Goal: Task Accomplishment & Management: Use online tool/utility

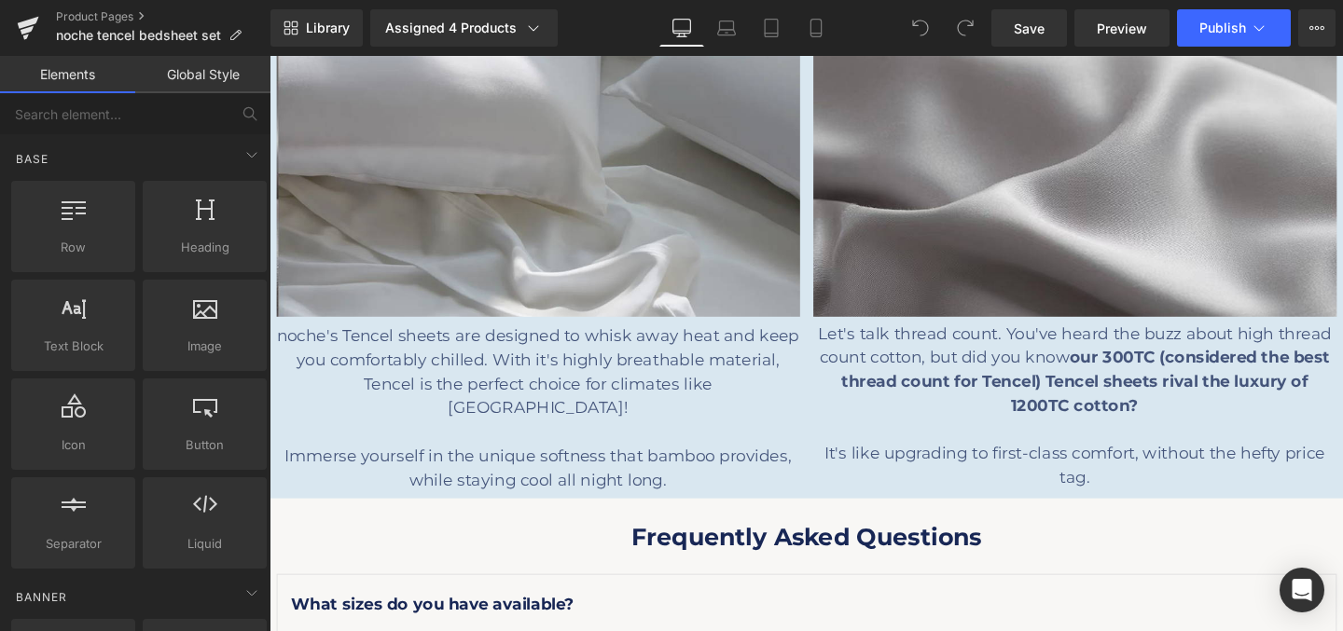
scroll to position [2360, 0]
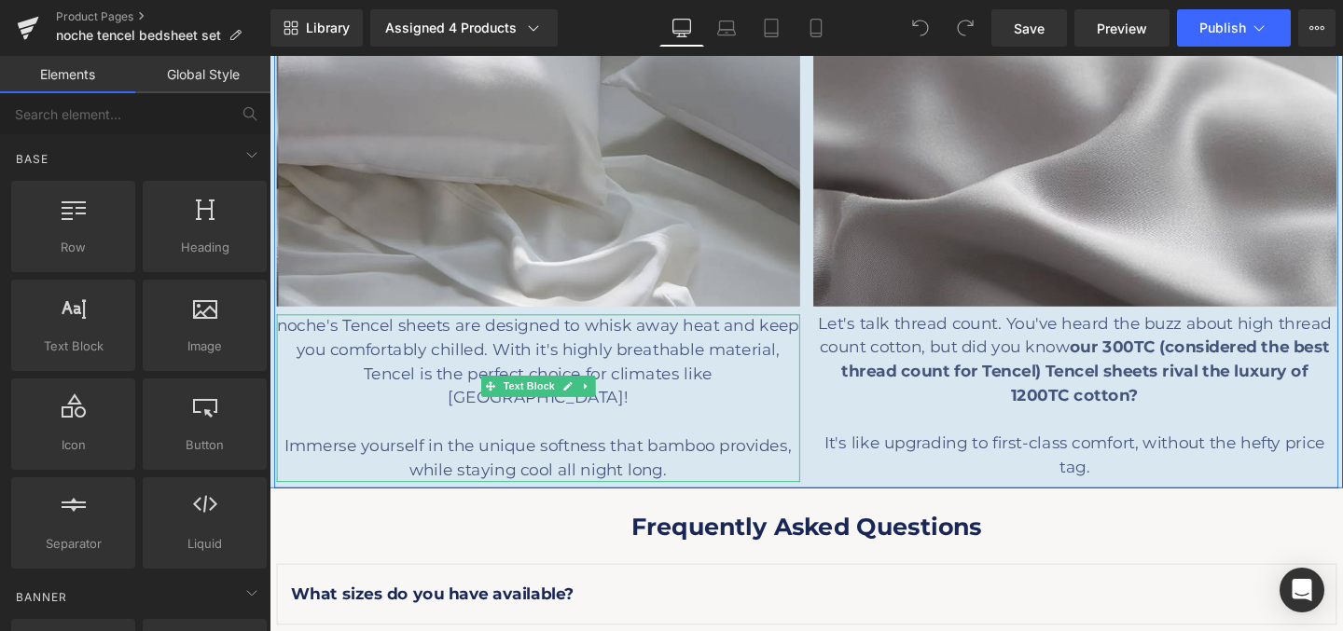
click at [683, 465] on p "Immerse yourself in the unique softness that bamboo provides, while staying coo…" at bounding box center [552, 479] width 550 height 50
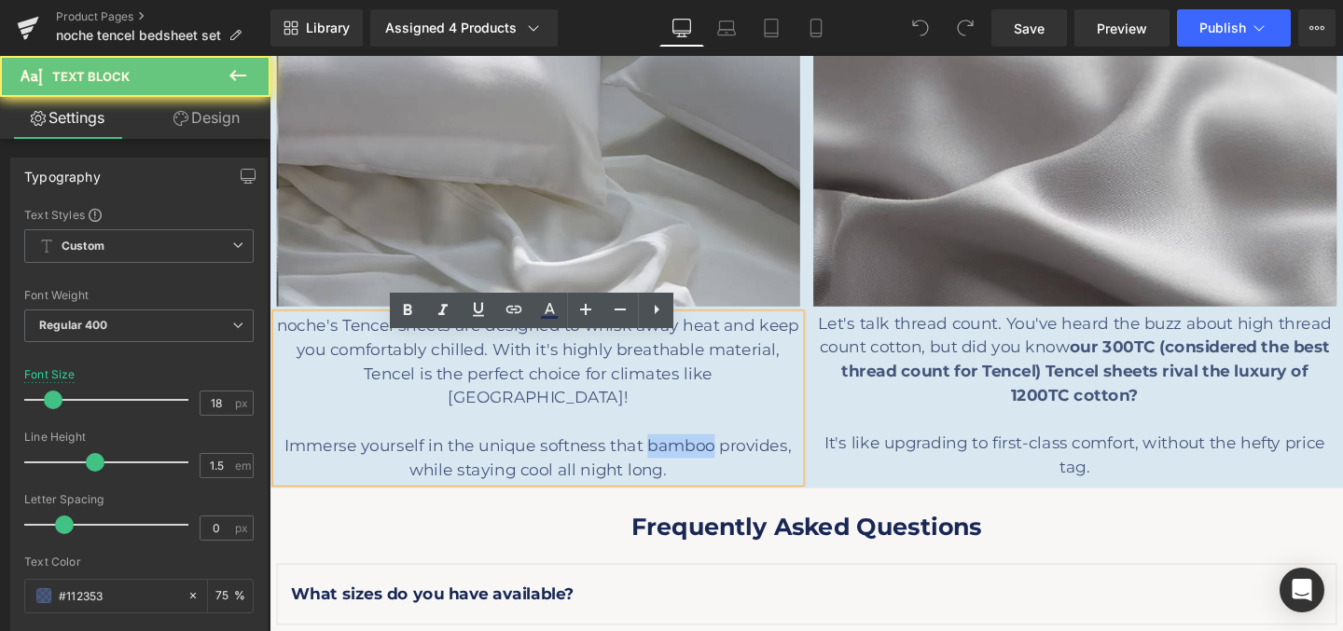
click at [683, 465] on p "Immerse yourself in the unique softness that bamboo provides, while staying coo…" at bounding box center [552, 479] width 550 height 50
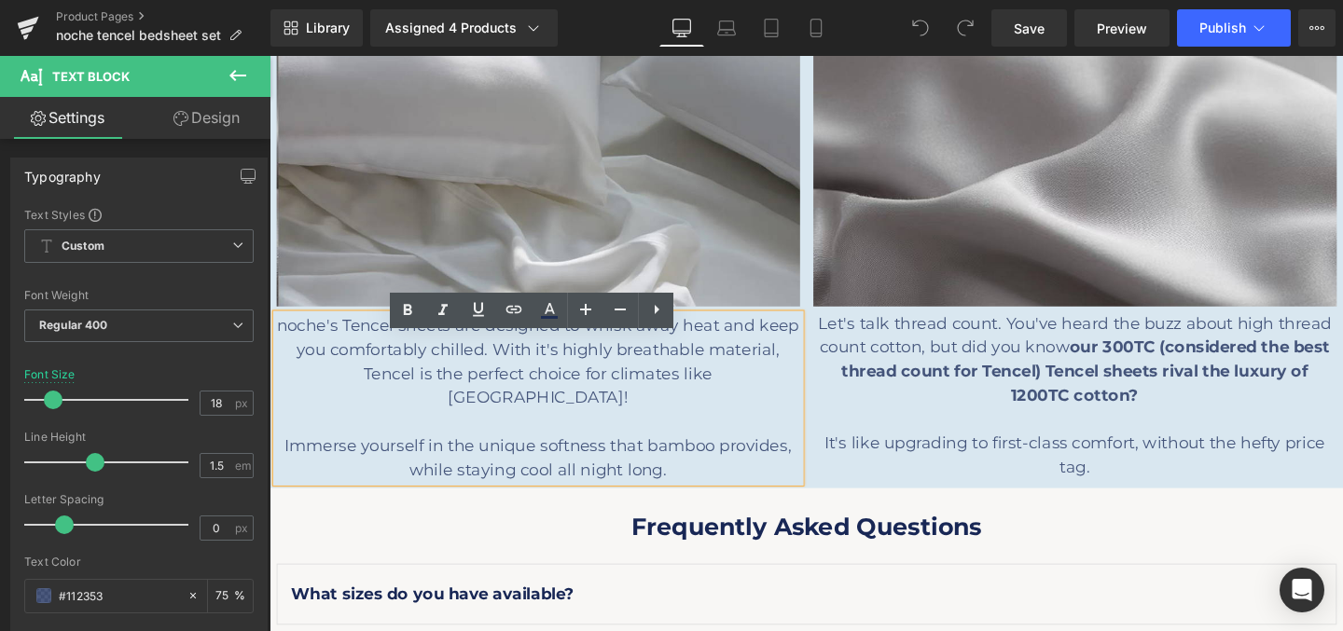
click at [700, 463] on p "Immerse yourself in the unique softness that bamboo provides, while staying coo…" at bounding box center [552, 479] width 550 height 50
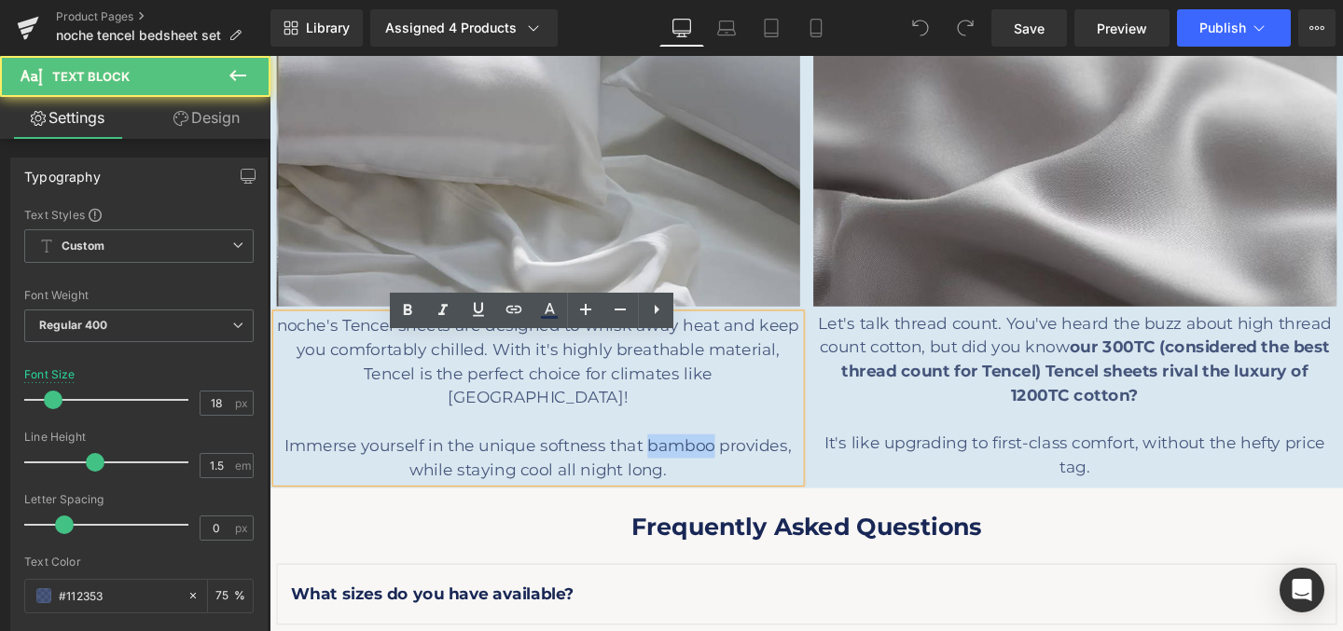
click at [699, 463] on p "Immerse yourself in the unique softness that bamboo provides, while staying coo…" at bounding box center [552, 479] width 550 height 50
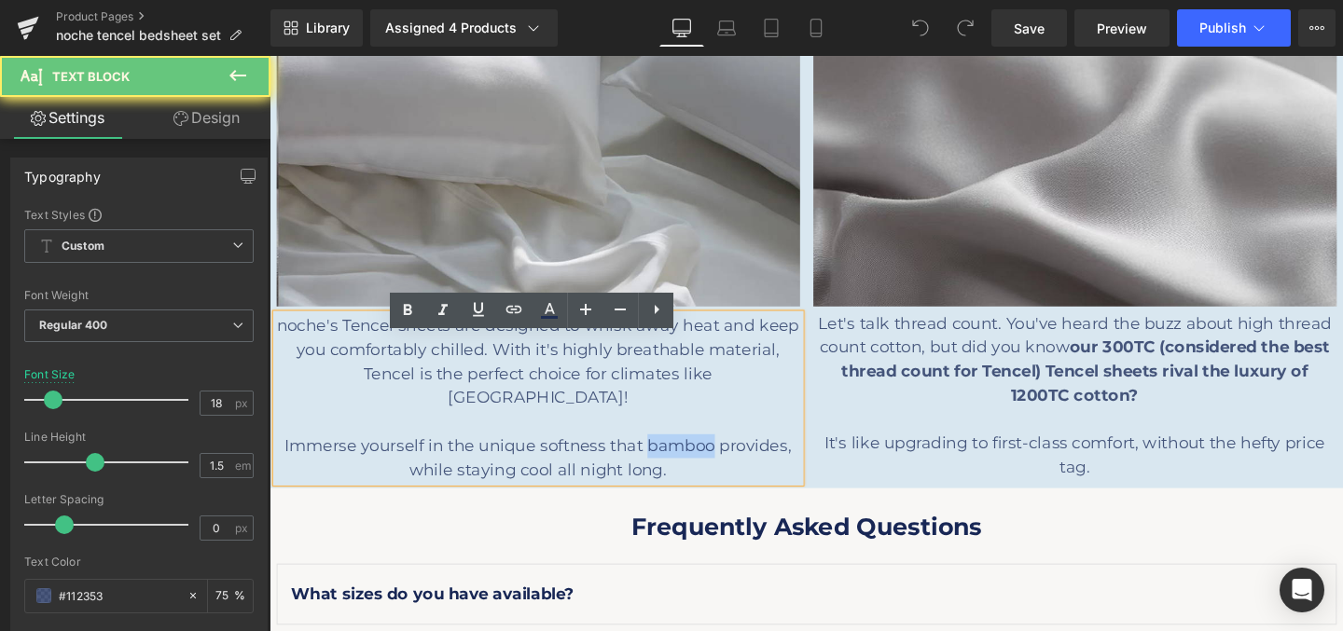
paste div
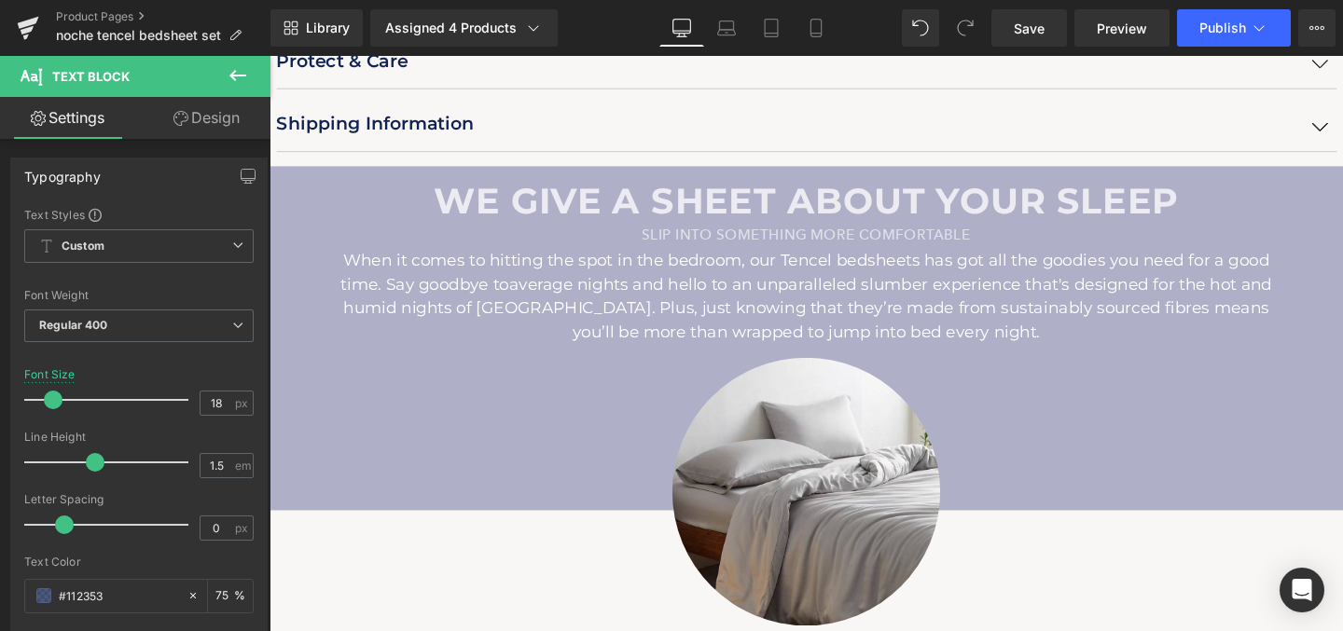
scroll to position [1197, 0]
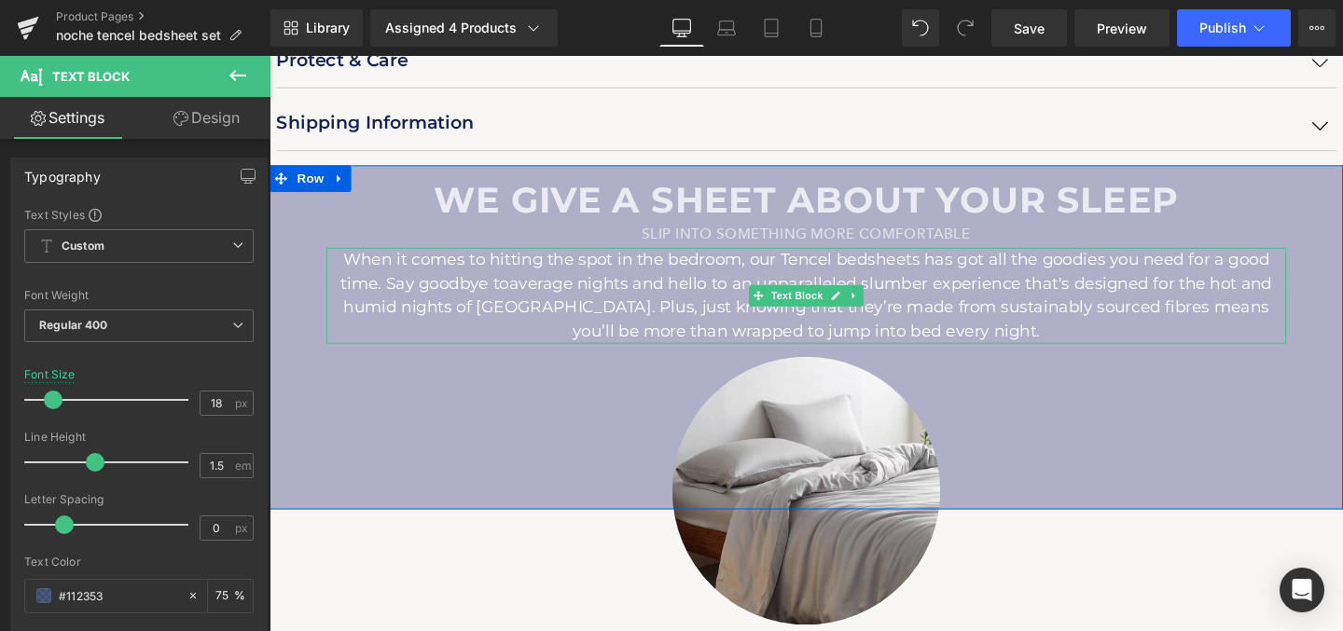
click at [1156, 316] on span "average nights and hello to an unparalleled slumber experience that's designed …" at bounding box center [836, 319] width 976 height 71
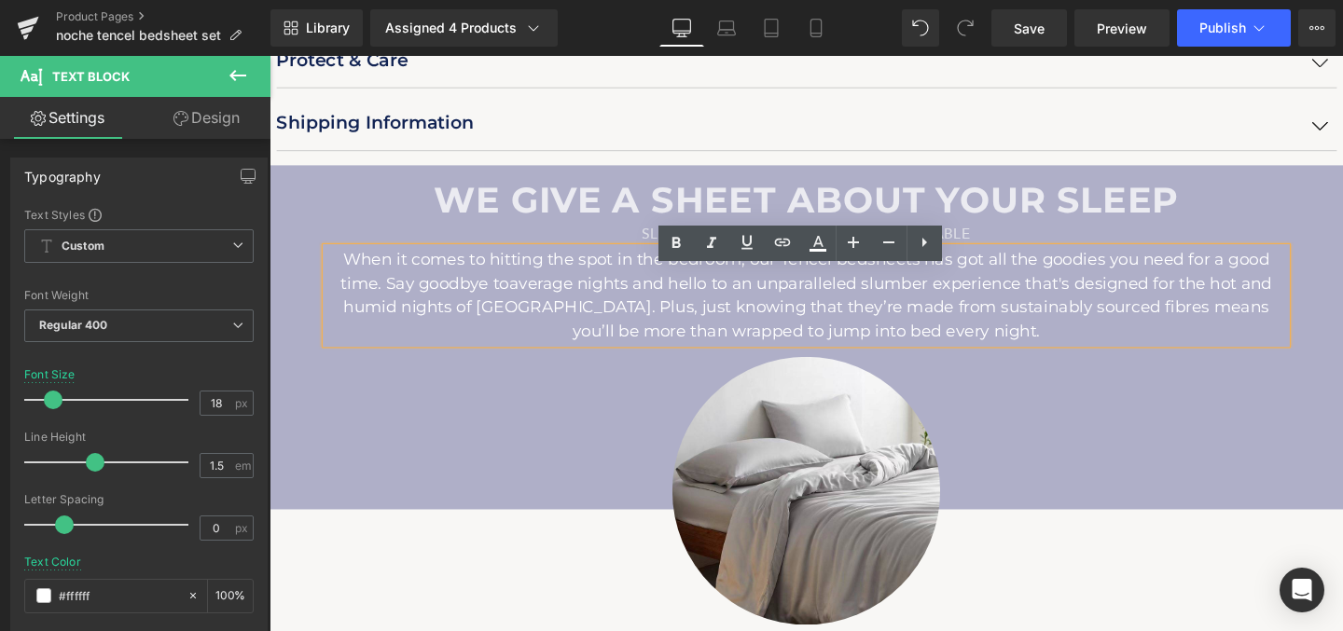
click at [1163, 312] on span "average nights and hello to an unparalleled slumber experience that's designed …" at bounding box center [836, 319] width 976 height 71
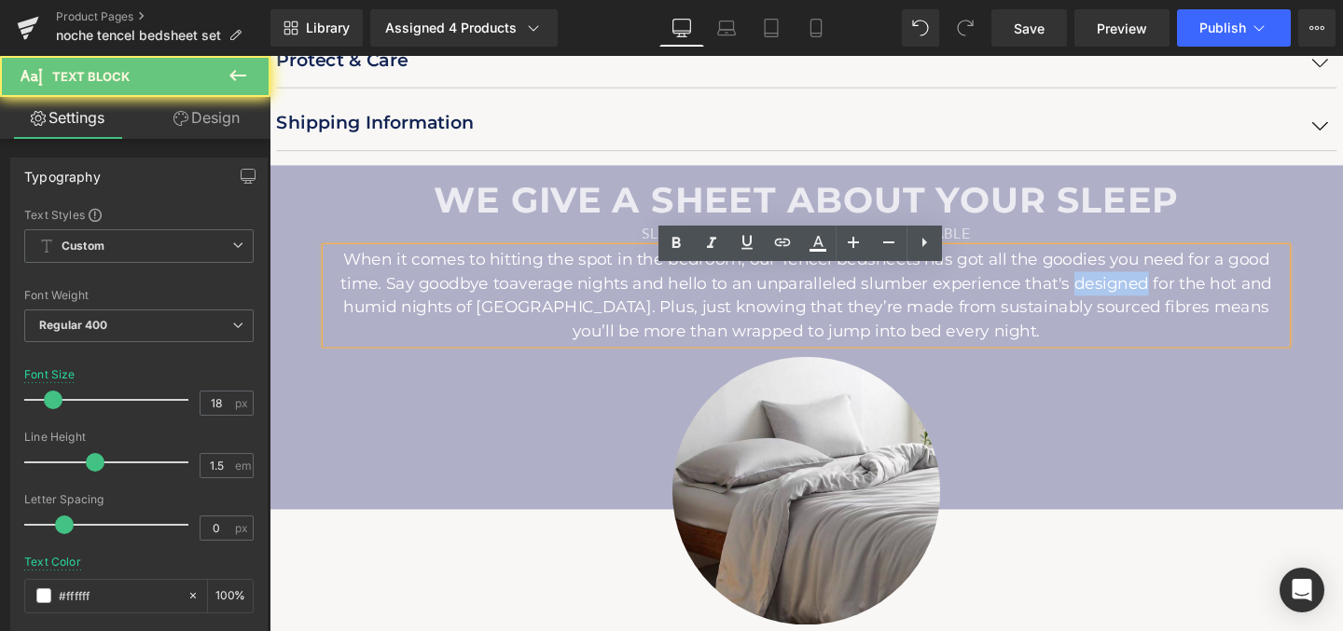
click at [1163, 312] on span "average nights and hello to an unparalleled slumber experience that's designed …" at bounding box center [836, 319] width 976 height 71
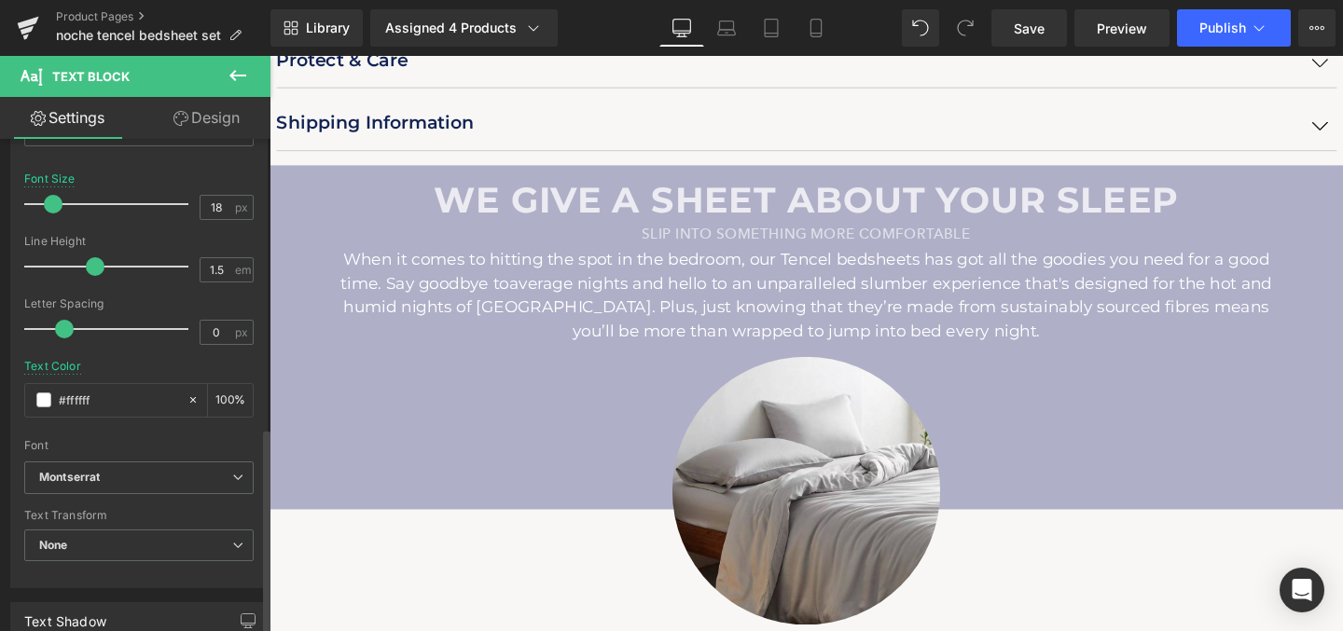
scroll to position [688, 0]
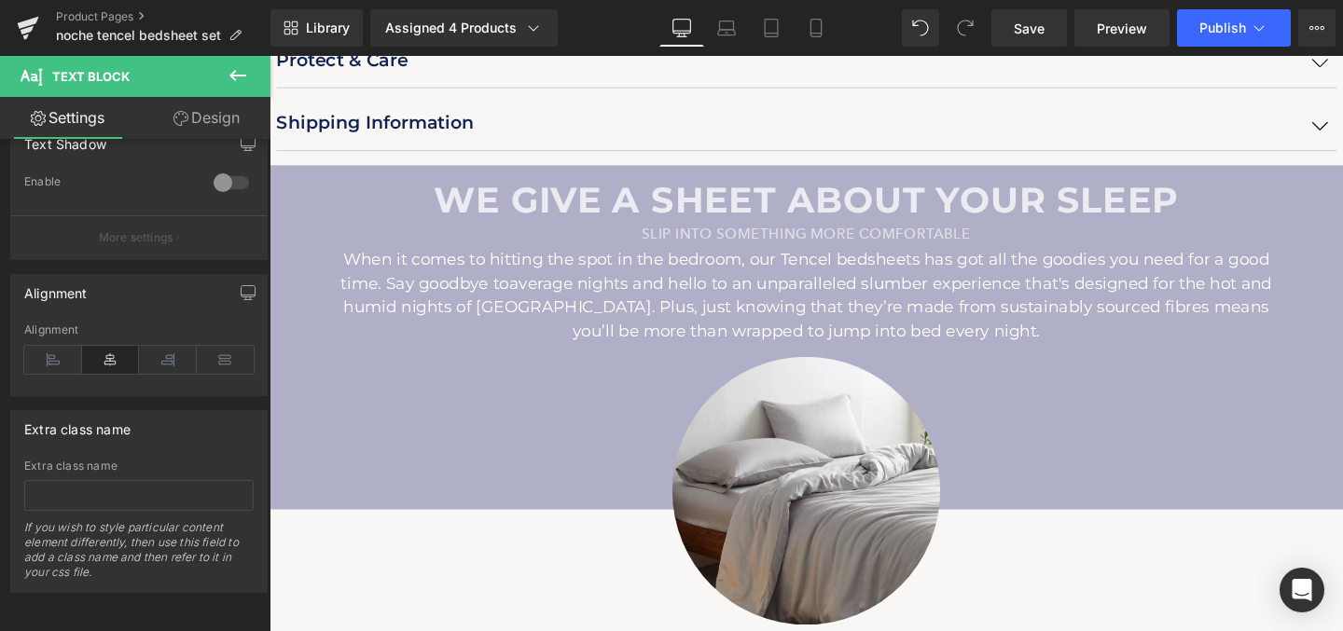
click at [242, 74] on icon at bounding box center [238, 75] width 22 height 22
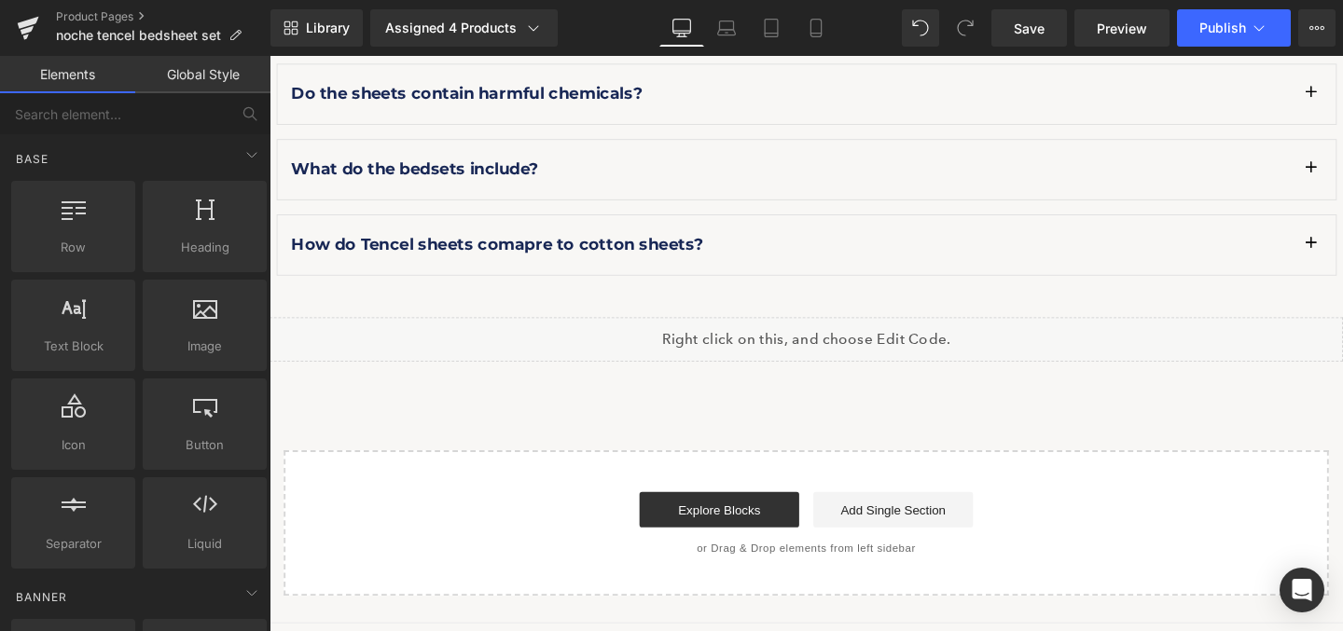
scroll to position [3043, 0]
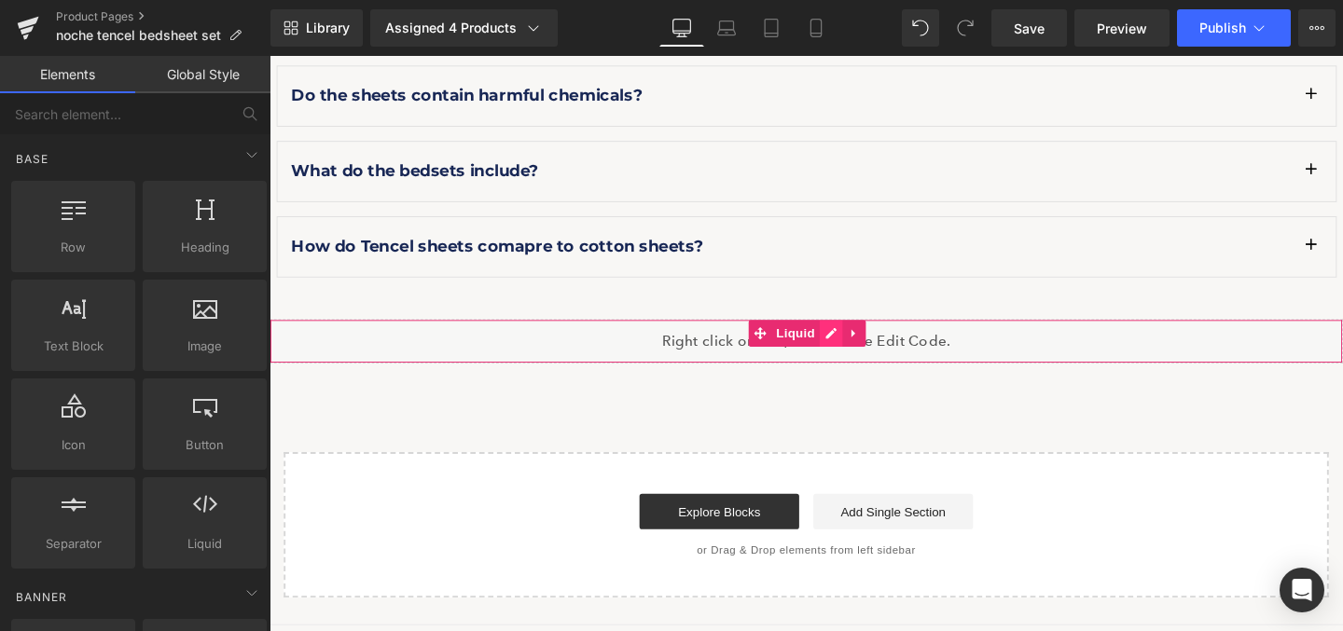
click at [854, 368] on div "Liquid" at bounding box center [833, 356] width 1128 height 47
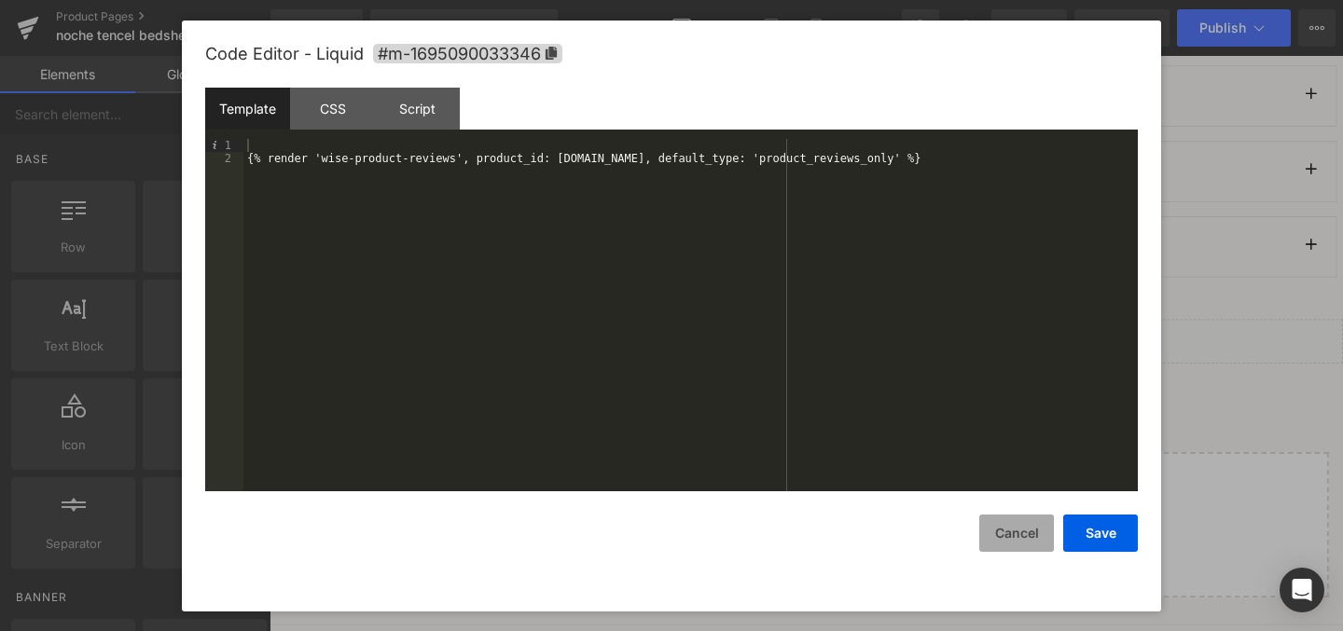
click at [1011, 542] on button "Cancel" at bounding box center [1016, 533] width 75 height 37
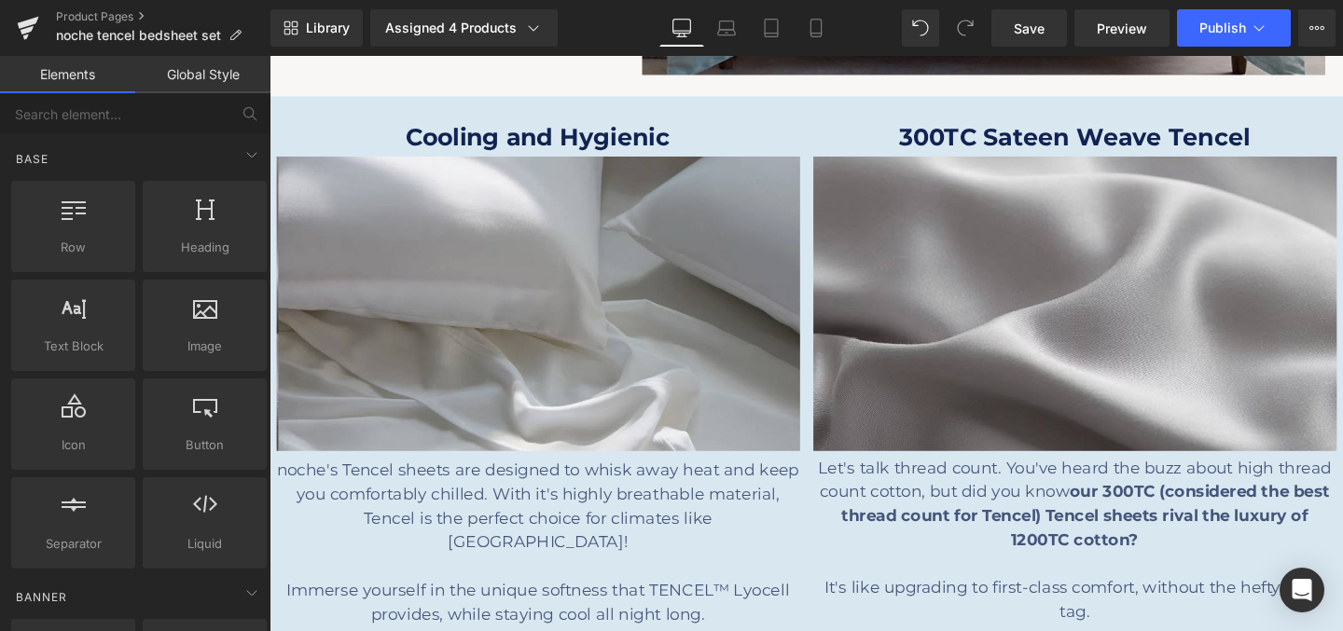
scroll to position [2167, 0]
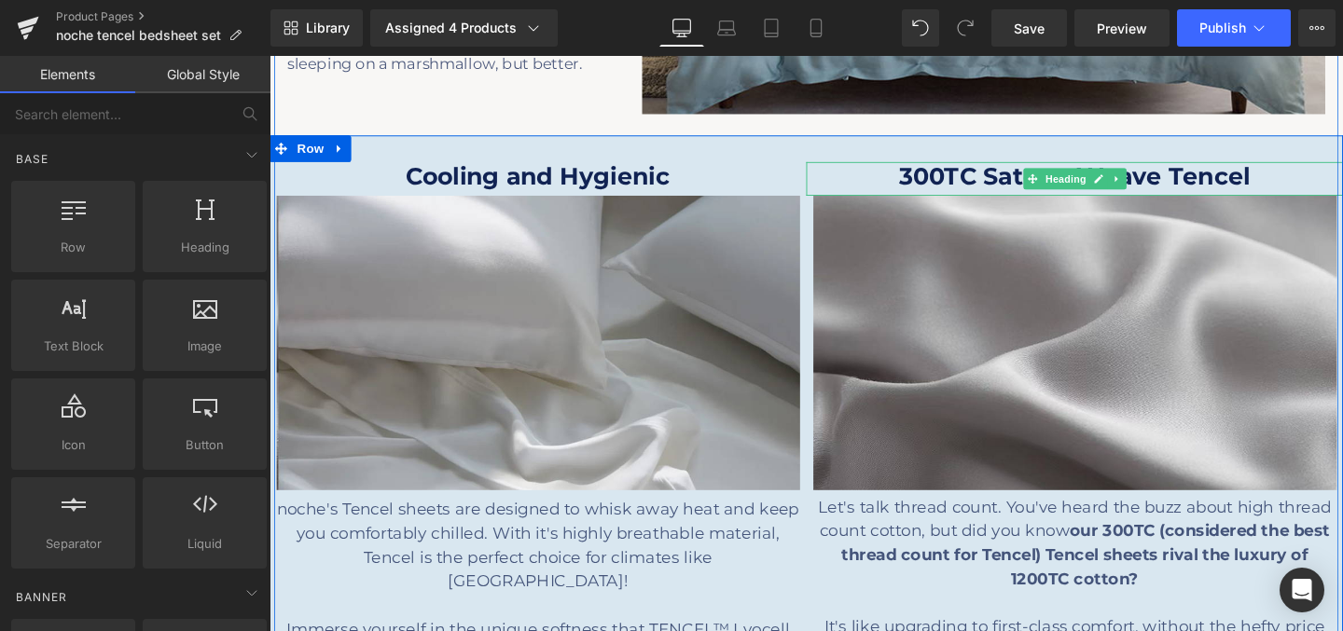
click at [1240, 198] on strong "300TC Sateen Weave Tencel" at bounding box center [1116, 182] width 369 height 31
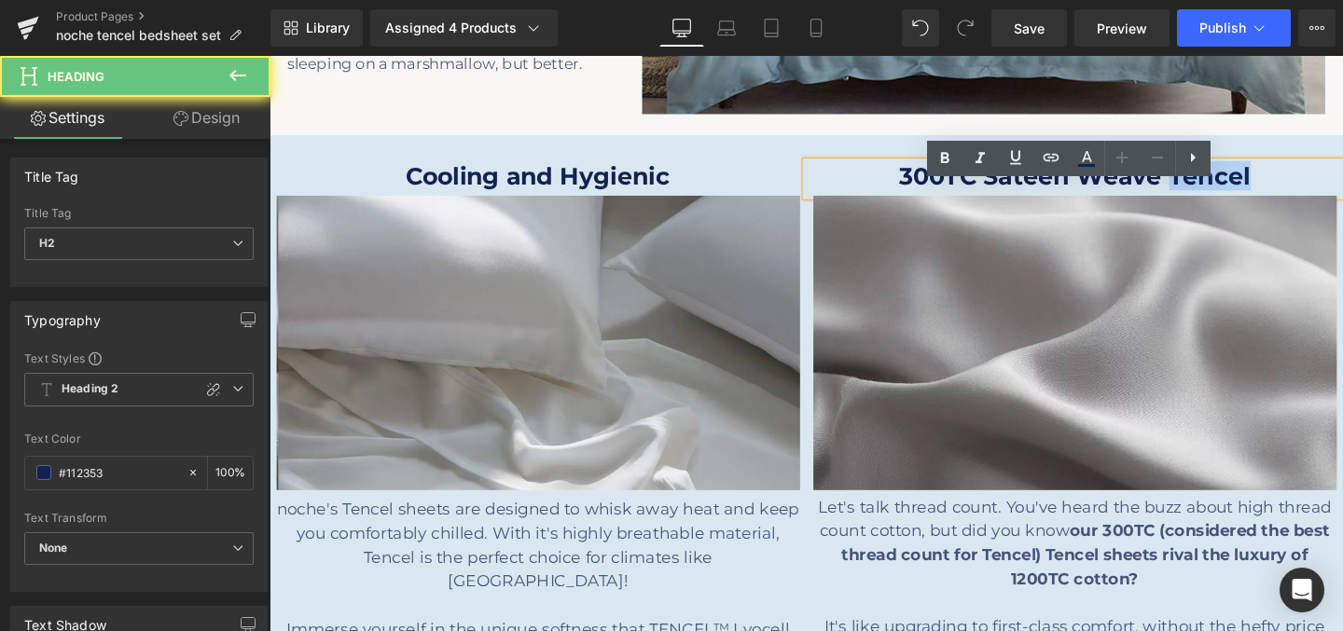
click at [1240, 198] on strong "300TC Sateen Weave Tencel" at bounding box center [1116, 182] width 369 height 31
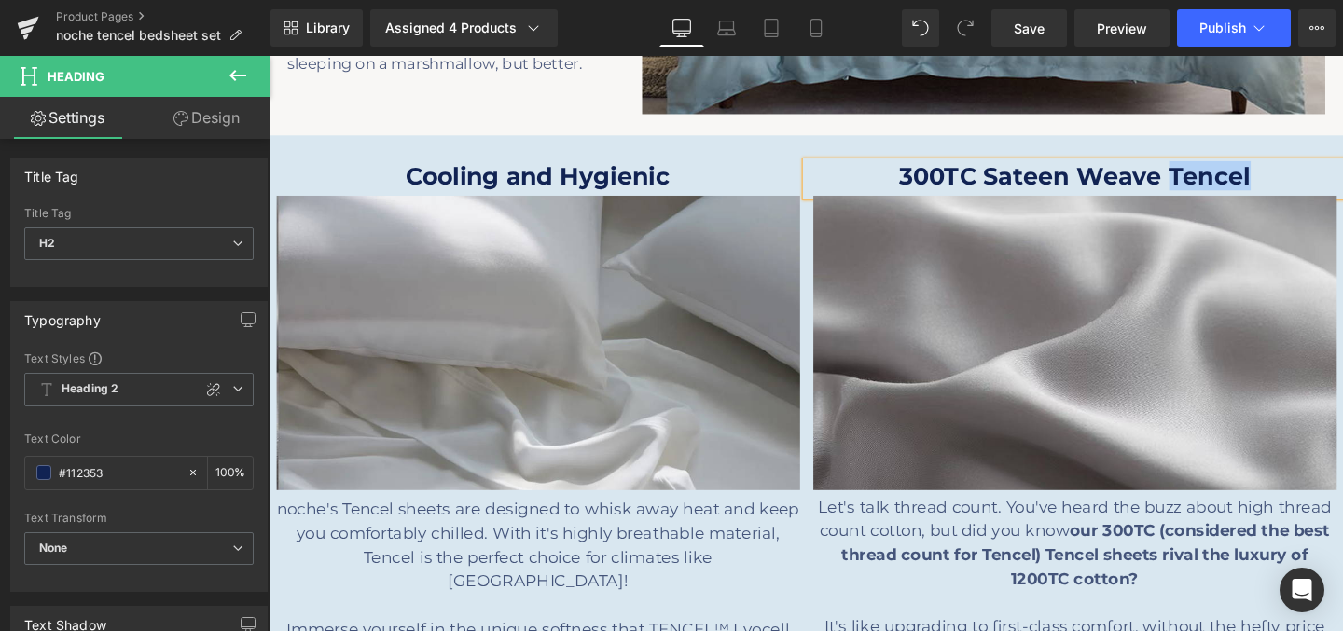
paste div
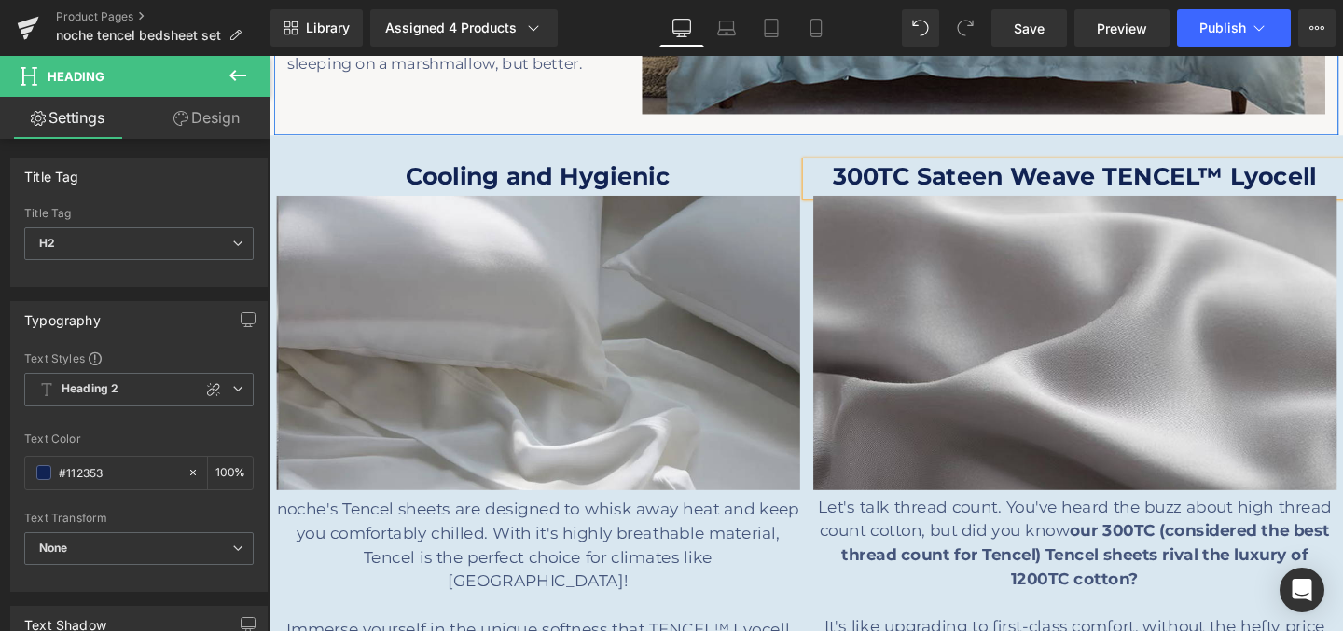
click at [1001, 140] on div at bounding box center [833, 137] width 1119 height 5
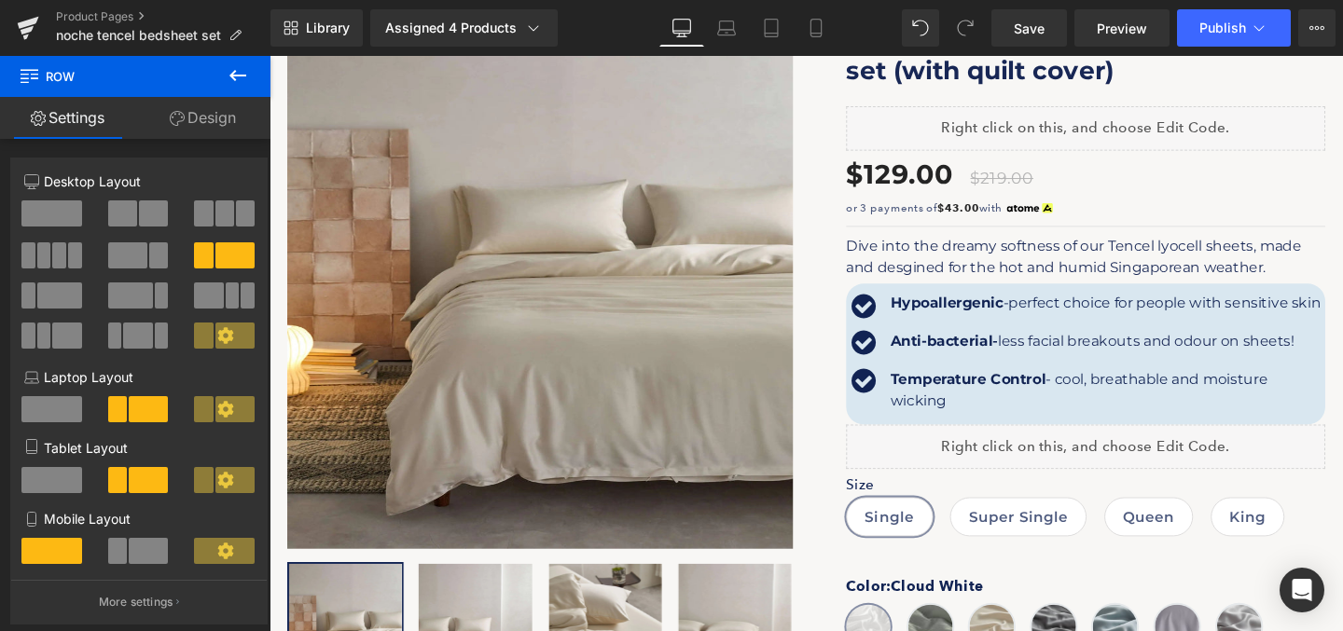
scroll to position [0, 0]
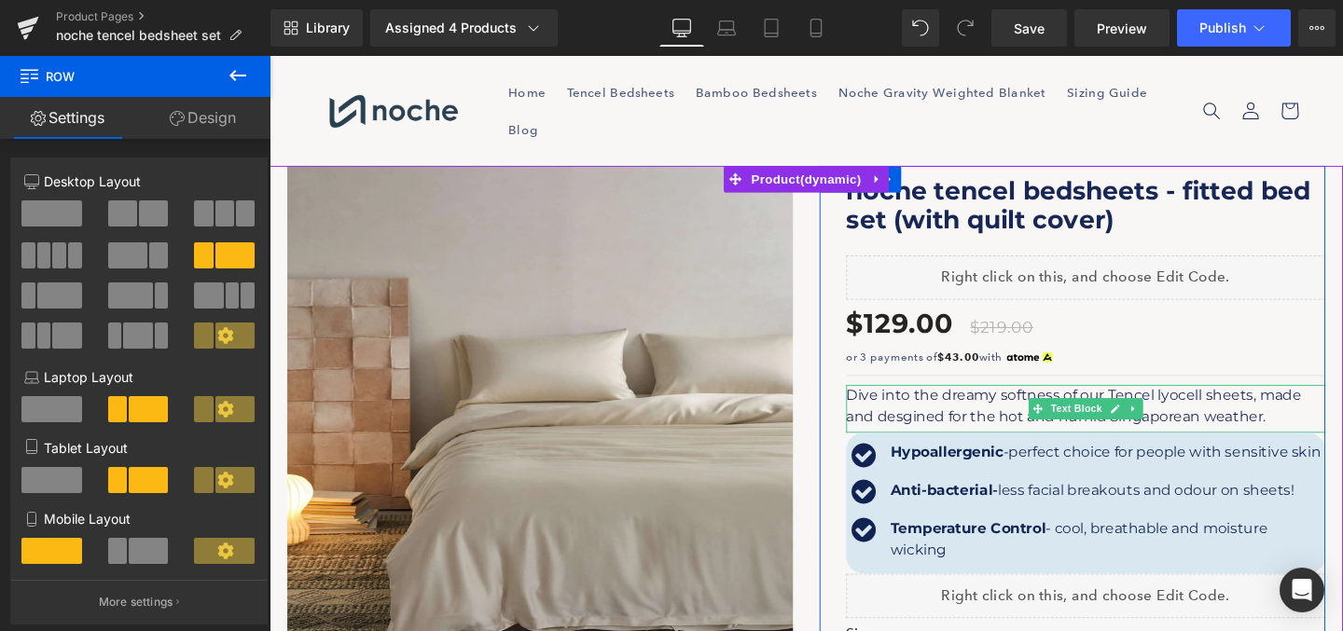
click at [1202, 410] on p "Dive into the dreamy softness of our Tencel lyocell sheets, made and desgined f…" at bounding box center [1128, 424] width 504 height 45
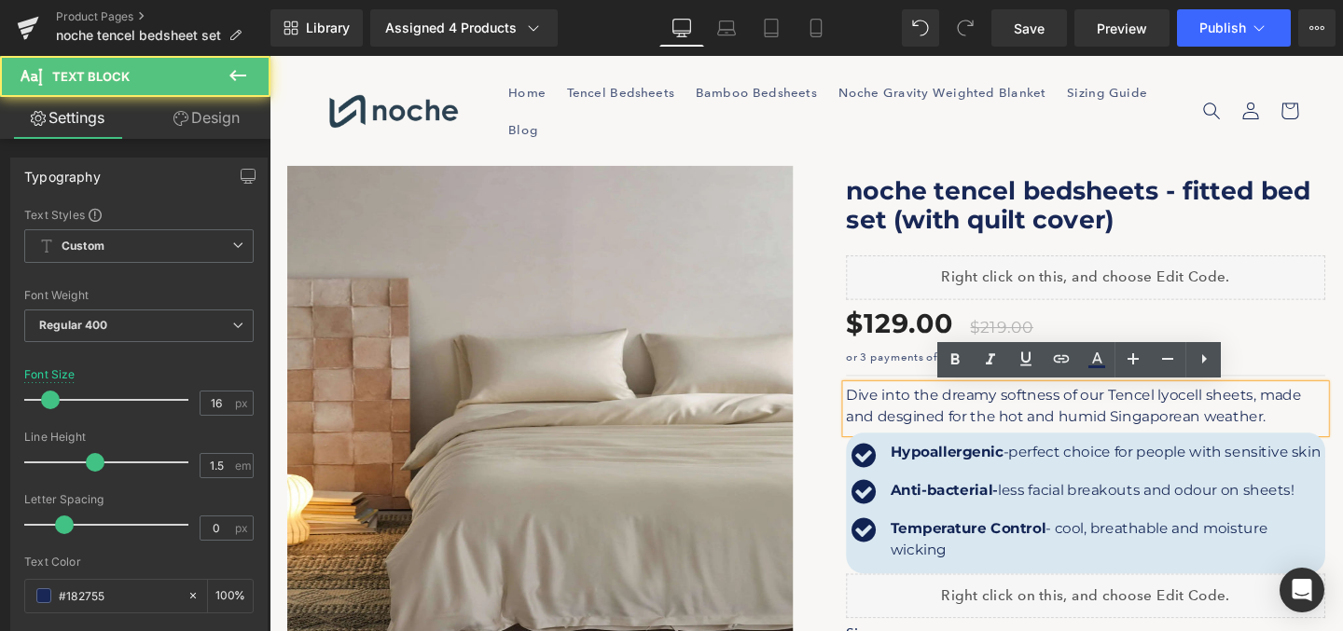
drag, startPoint x: 1153, startPoint y: 414, endPoint x: 1216, endPoint y: 414, distance: 63.4
click at [1216, 414] on p "Dive into the dreamy softness of our Tencel lyocell sheets, made and desgined f…" at bounding box center [1128, 424] width 504 height 45
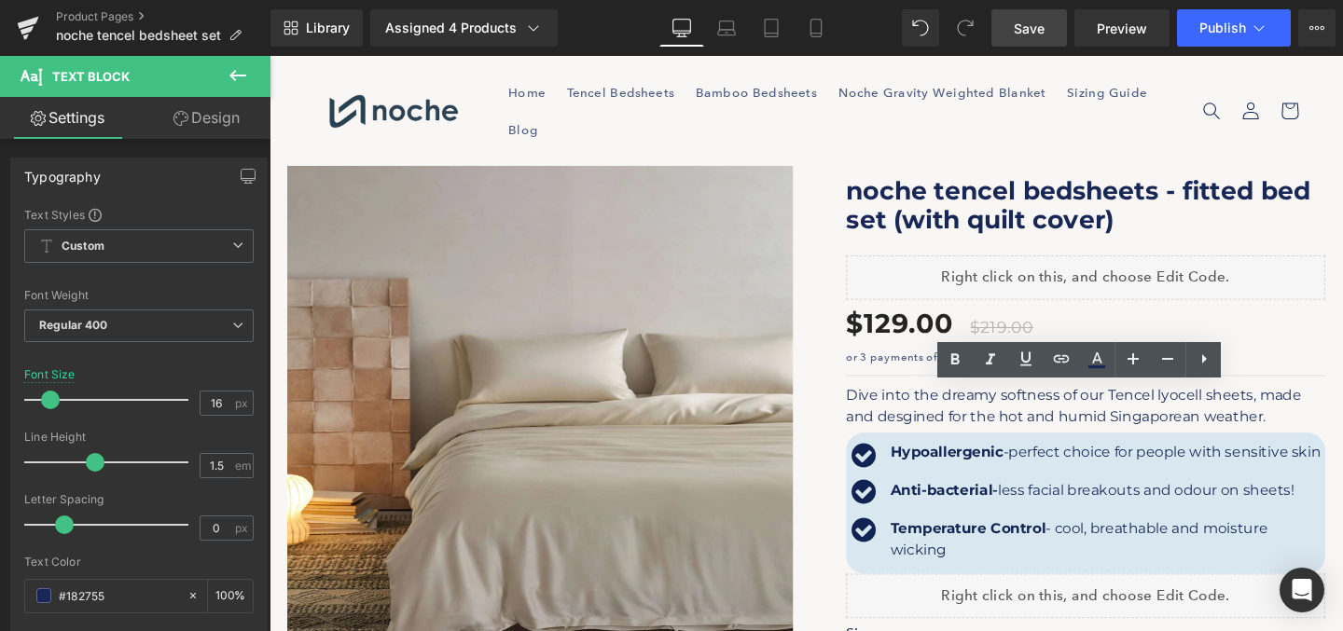
click at [1015, 23] on span "Save" at bounding box center [1029, 29] width 31 height 20
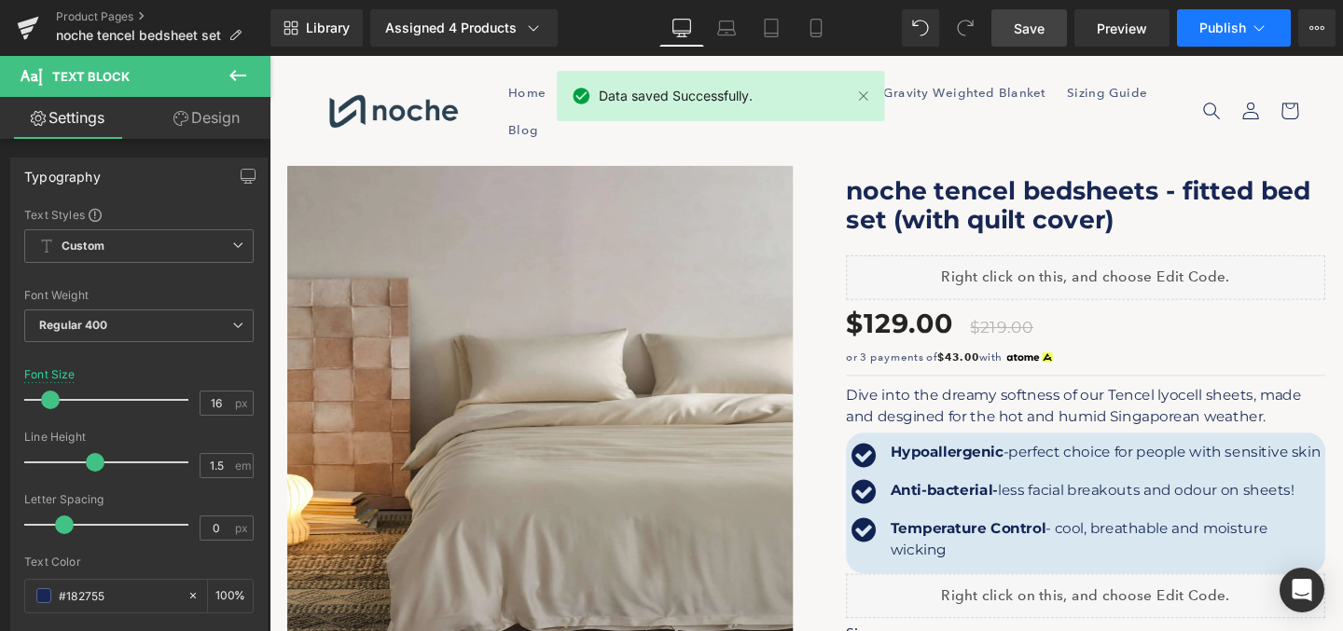
click at [1220, 19] on button "Publish" at bounding box center [1234, 27] width 114 height 37
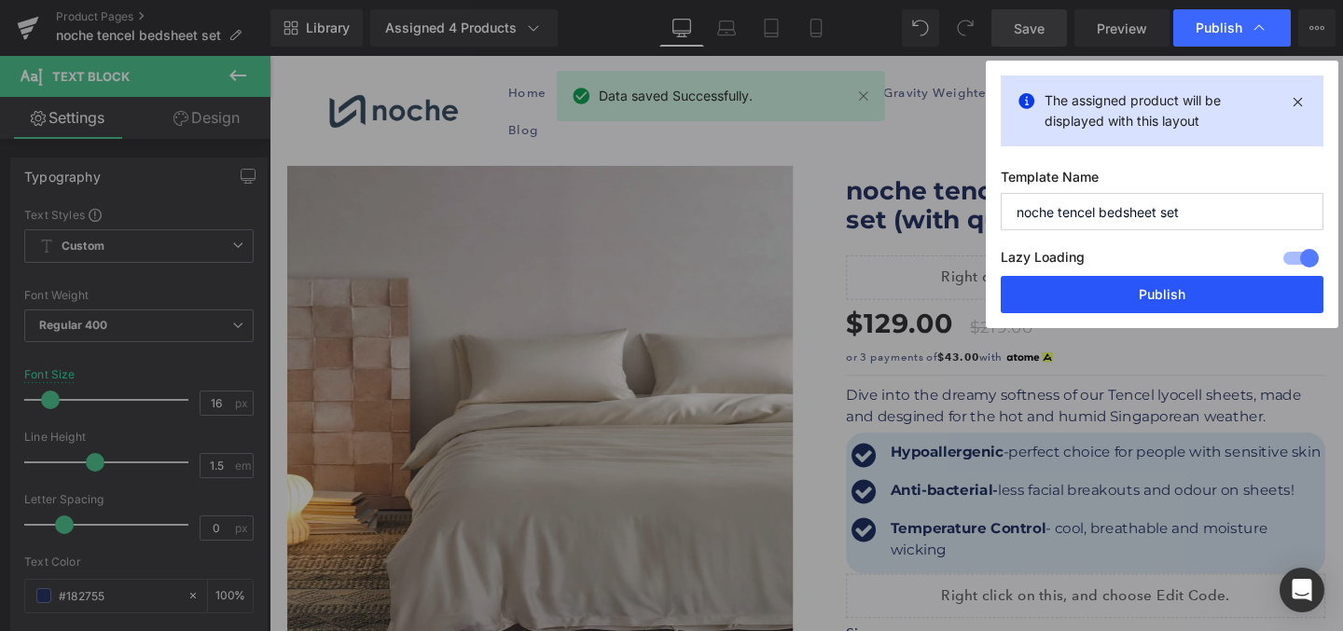
click at [1146, 290] on button "Publish" at bounding box center [1162, 294] width 323 height 37
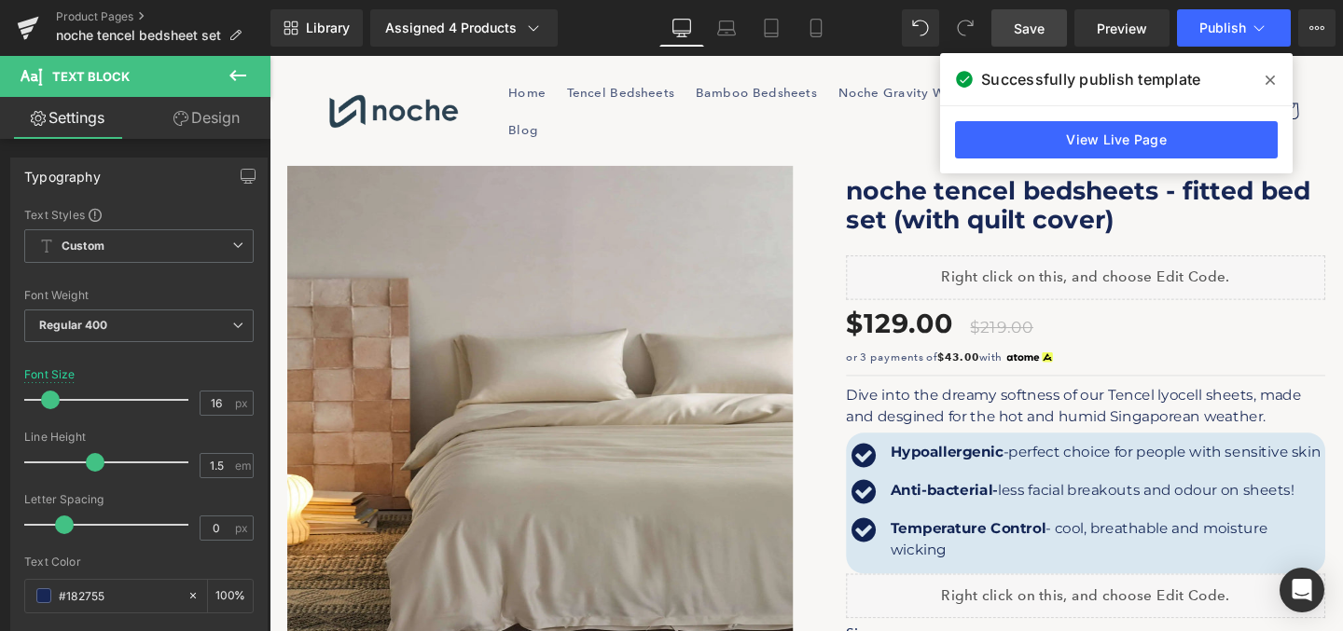
click at [1265, 81] on icon at bounding box center [1269, 80] width 9 height 15
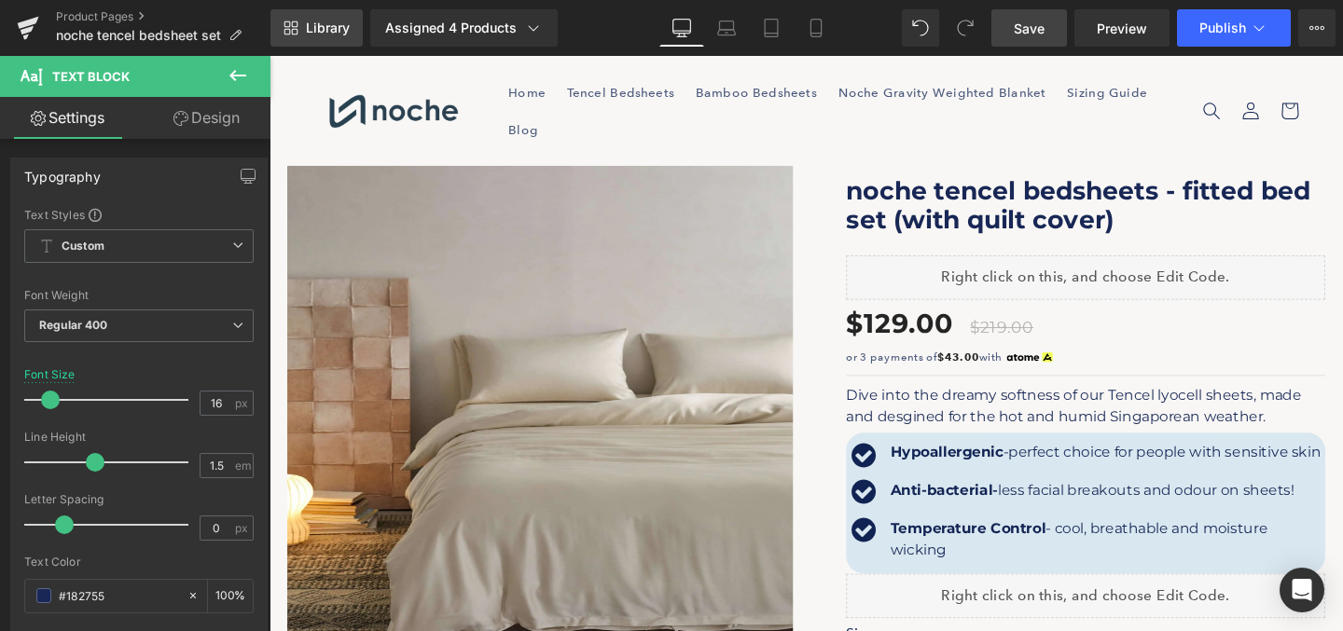
click at [278, 16] on link "Library" at bounding box center [316, 27] width 92 height 37
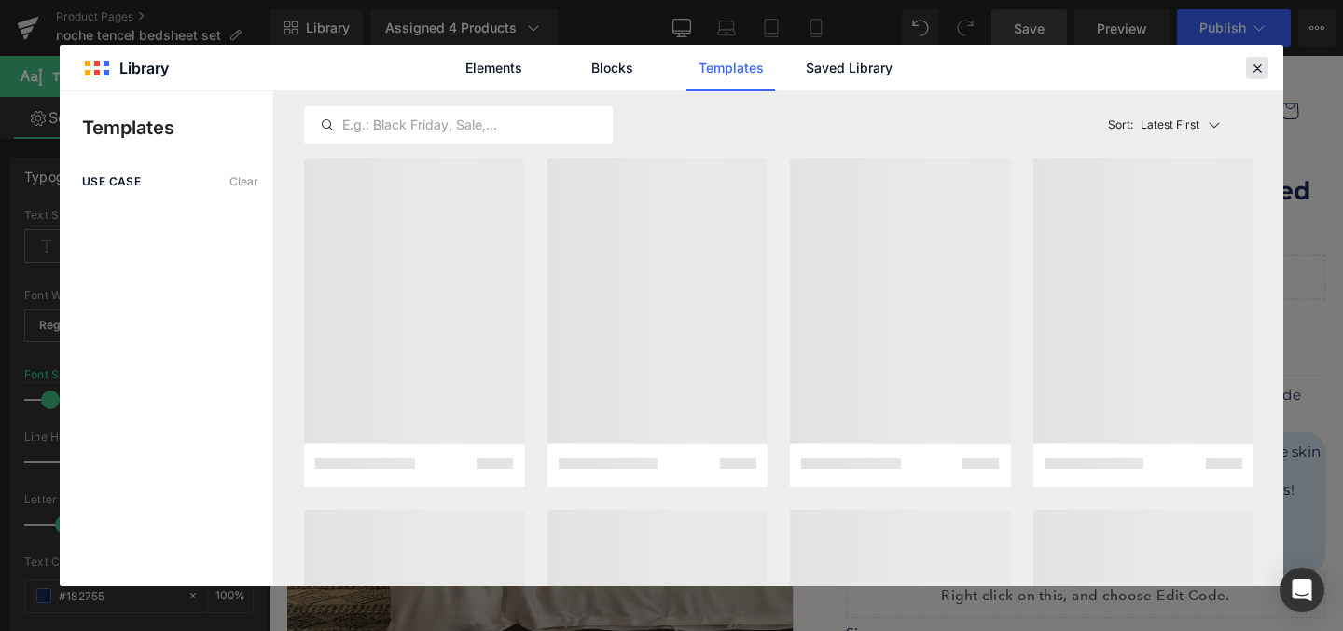
click at [1254, 70] on icon at bounding box center [1257, 68] width 17 height 17
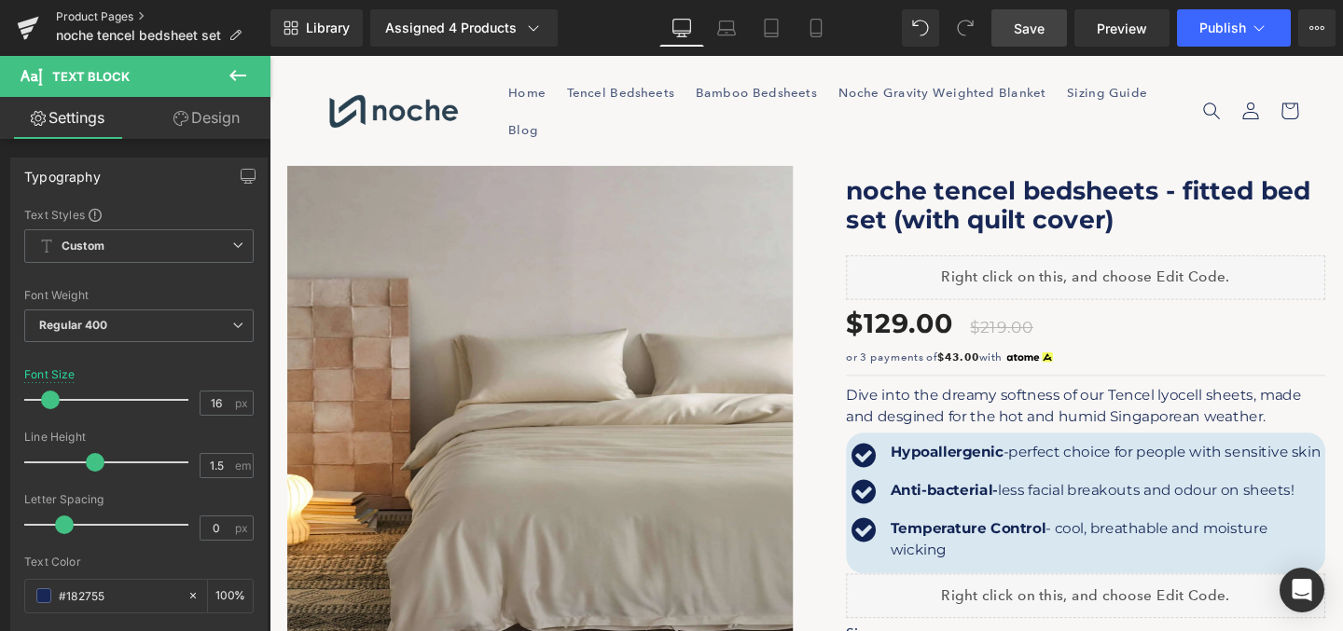
click at [84, 16] on link "Product Pages" at bounding box center [163, 16] width 214 height 15
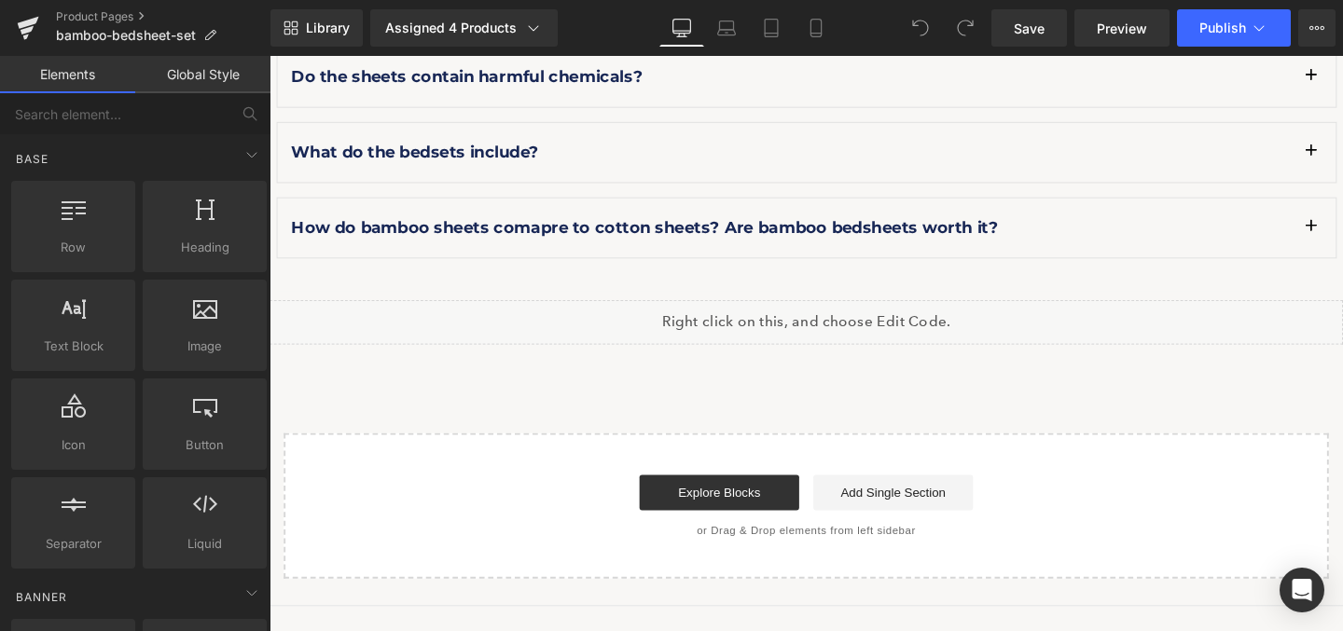
scroll to position [3769, 0]
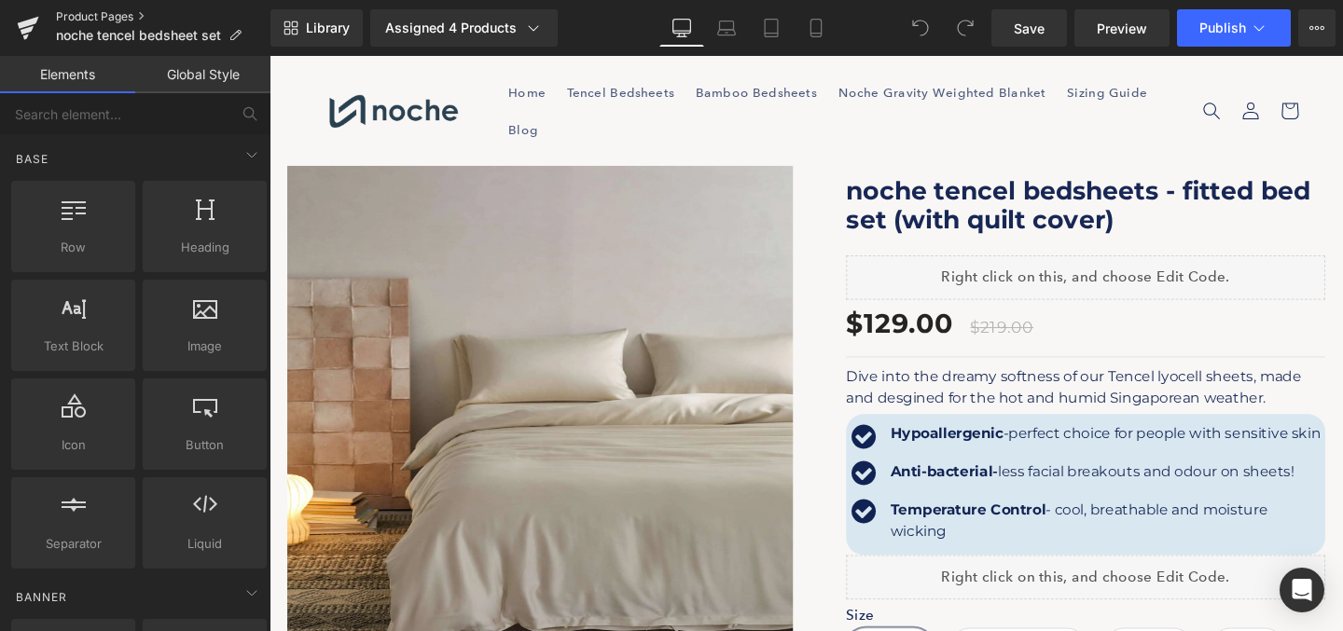
click at [99, 16] on link "Product Pages" at bounding box center [163, 16] width 214 height 15
